Goal: Task Accomplishment & Management: Manage account settings

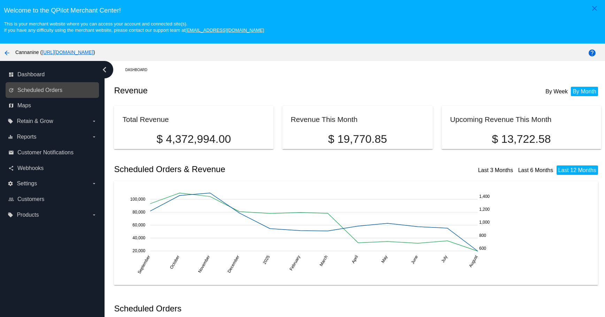
click at [64, 93] on link "update Scheduled Orders" at bounding box center [52, 90] width 88 height 11
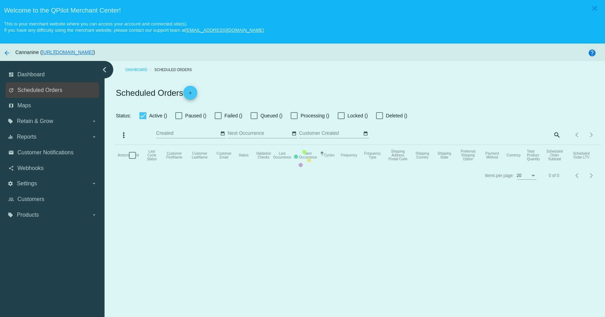
checkbox input "true"
